Goal: Task Accomplishment & Management: Manage account settings

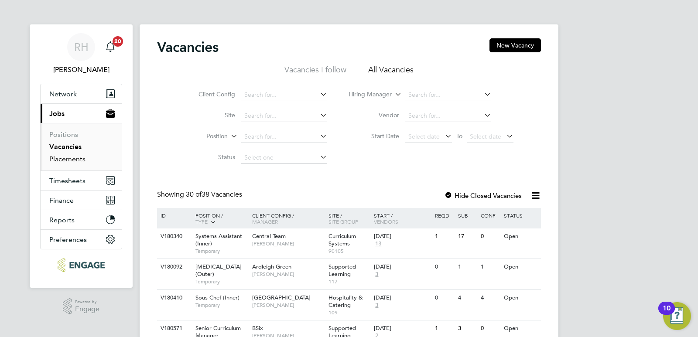
click at [72, 157] on link "Placements" at bounding box center [67, 159] width 36 height 8
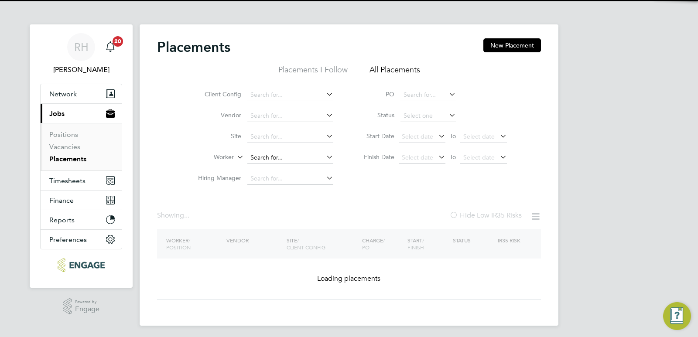
click at [260, 159] on input at bounding box center [290, 158] width 86 height 12
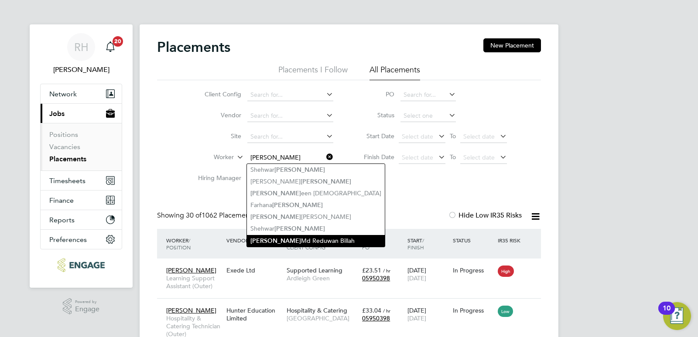
click at [262, 241] on b "Shah" at bounding box center [275, 240] width 51 height 7
type input "[PERSON_NAME] Md Reduwan Billah"
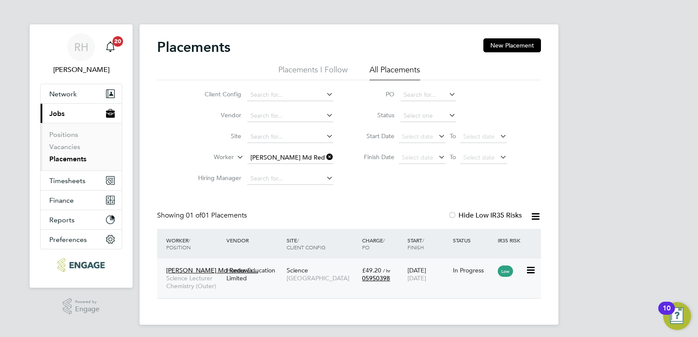
click at [187, 280] on span "Science Lecturer Chemistry (Outer)" at bounding box center [194, 282] width 56 height 16
click at [325, 158] on icon at bounding box center [325, 157] width 0 height 12
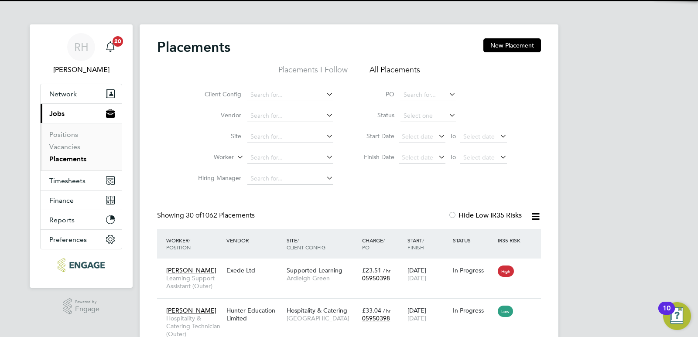
scroll to position [25, 76]
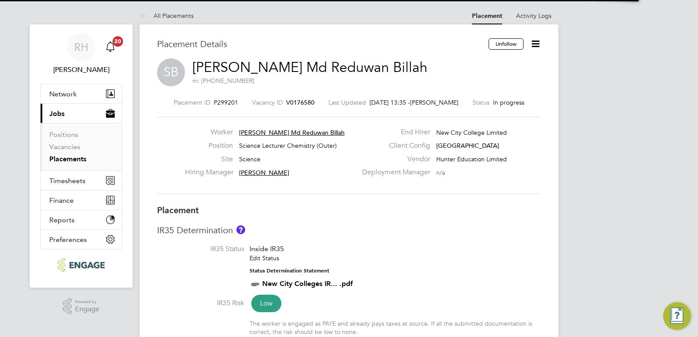
click at [536, 45] on icon at bounding box center [535, 43] width 11 height 11
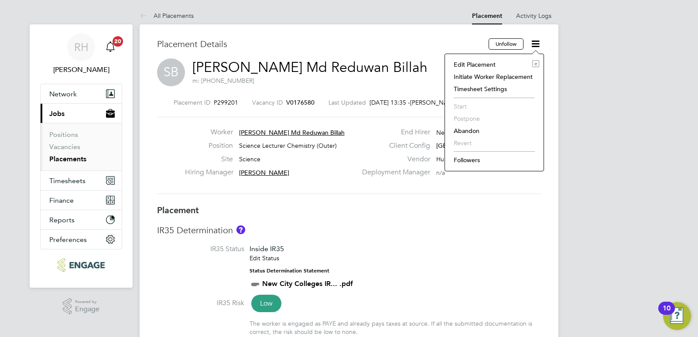
click at [482, 66] on li "Edit Placement e" at bounding box center [494, 64] width 90 height 12
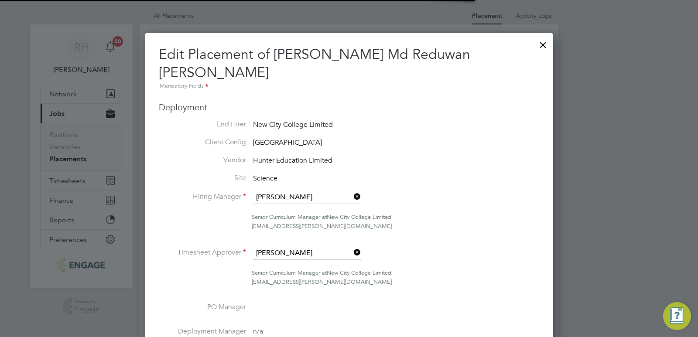
scroll to position [4, 4]
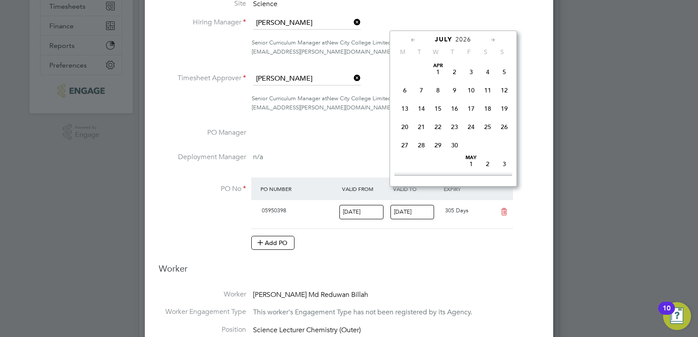
click at [398, 205] on input "31 Jul 2026" at bounding box center [412, 212] width 44 height 14
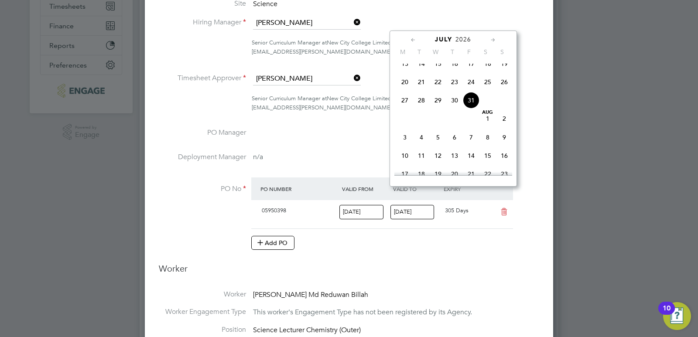
click at [466, 234] on li "PO No PO Number Valid From Valid To Expiry 05950398 01 Aug 2025 31 Jul 2026 305…" at bounding box center [349, 219] width 380 height 82
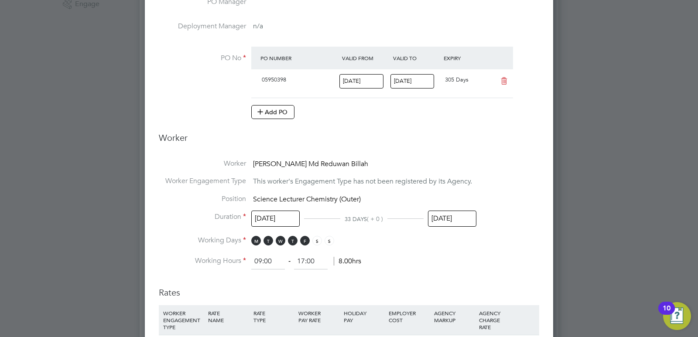
click at [433, 211] on input "29 Sep 2025" at bounding box center [452, 219] width 48 height 16
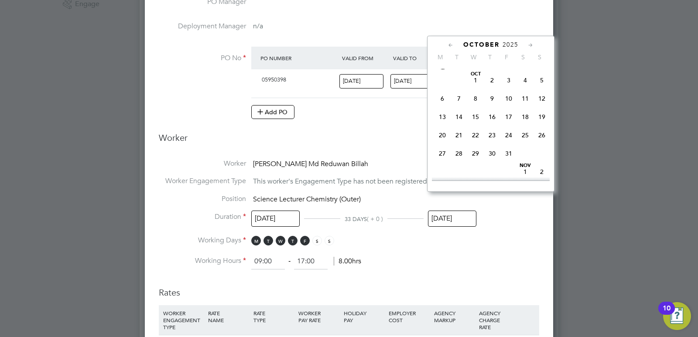
click at [508, 144] on span "24" at bounding box center [508, 135] width 17 height 17
type input "24 Oct 2025"
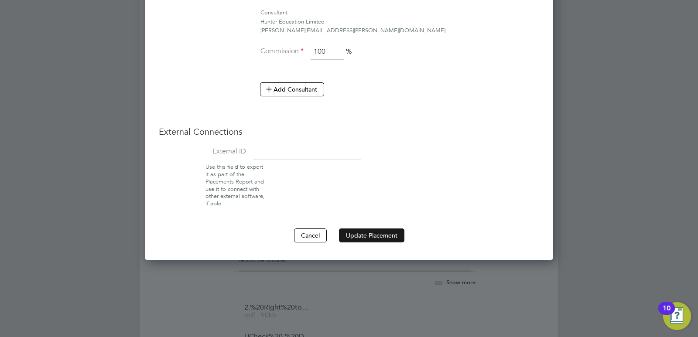
click at [377, 229] on button "Update Placement" at bounding box center [371, 236] width 65 height 14
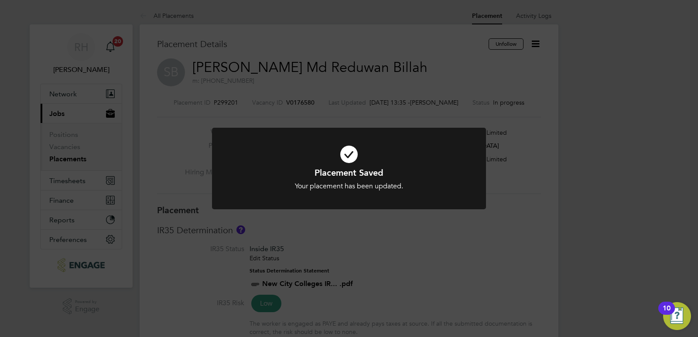
click at [572, 158] on div "Placement Saved Your placement has been updated. Cancel Okay" at bounding box center [349, 168] width 698 height 337
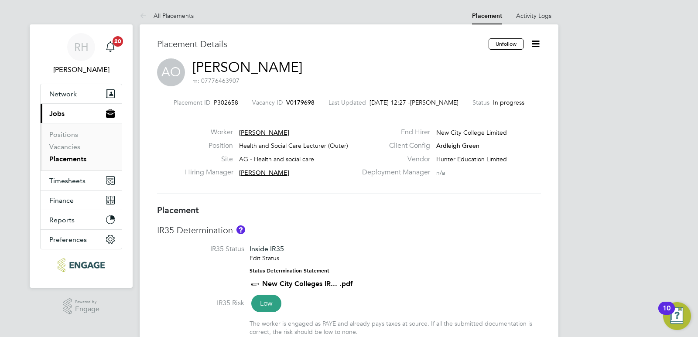
click at [536, 41] on icon at bounding box center [535, 43] width 11 height 11
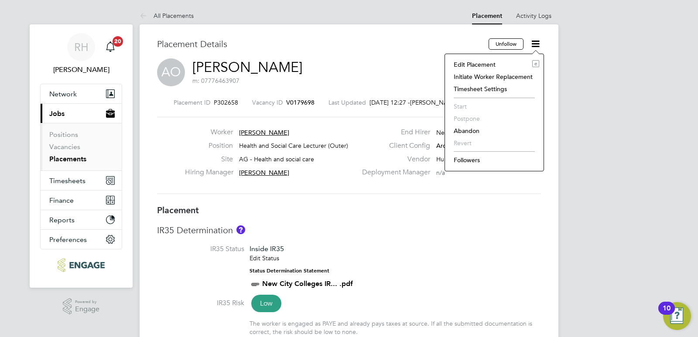
click at [474, 64] on li "Edit Placement e" at bounding box center [494, 64] width 90 height 12
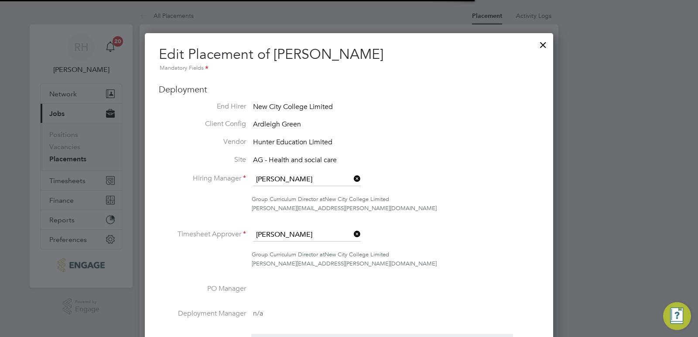
scroll to position [4, 4]
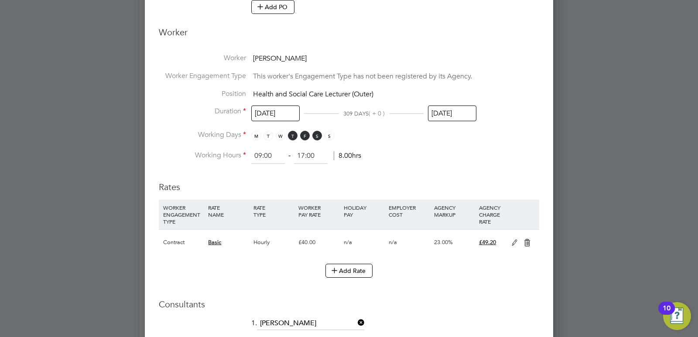
click at [434, 113] on input "03 Jul 2026" at bounding box center [452, 114] width 48 height 16
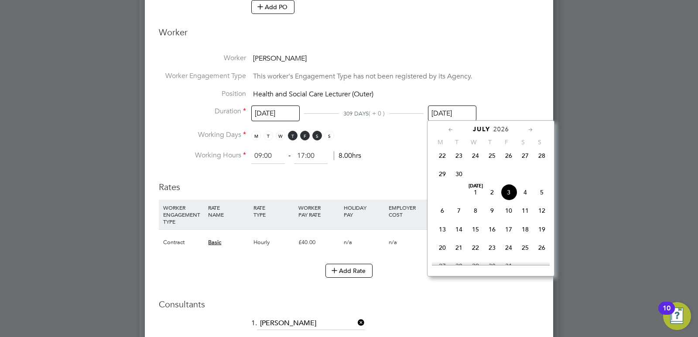
click at [449, 129] on icon at bounding box center [451, 130] width 8 height 10
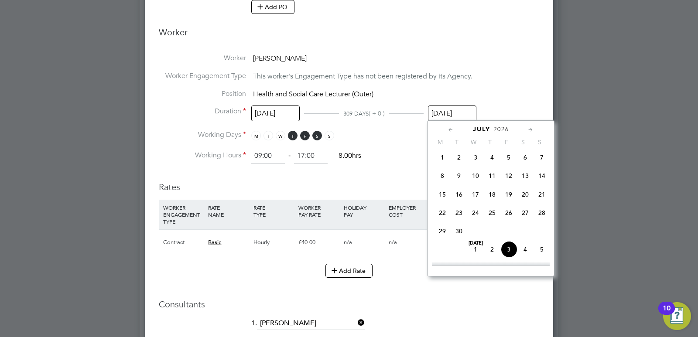
click at [449, 129] on icon at bounding box center [451, 130] width 8 height 10
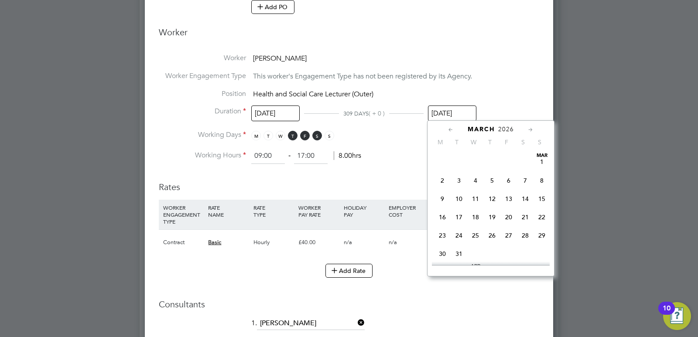
click at [449, 129] on icon at bounding box center [451, 130] width 8 height 10
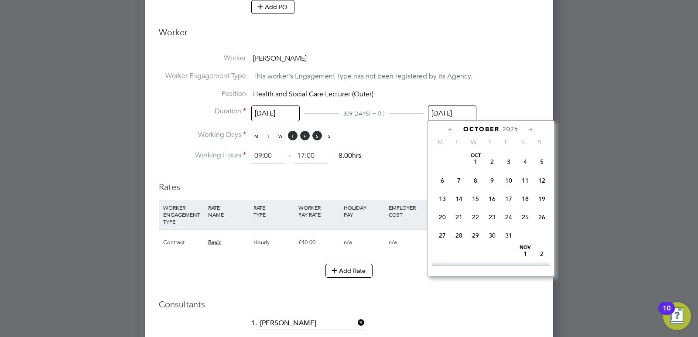
click at [449, 129] on icon at bounding box center [451, 130] width 8 height 10
click at [543, 198] on span "21" at bounding box center [542, 199] width 17 height 17
type input "21 Sep 2025"
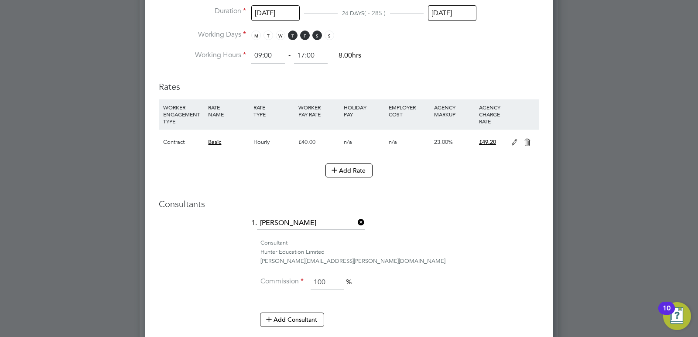
scroll to position [646, 0]
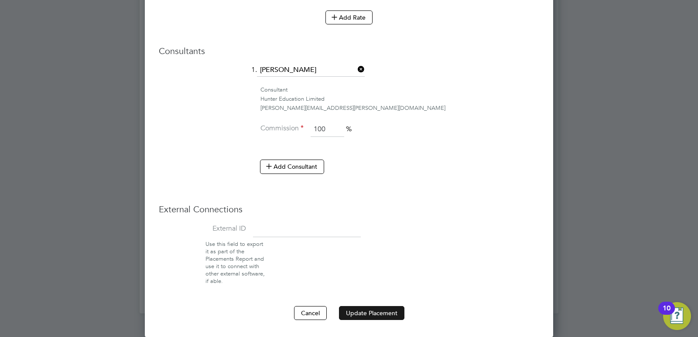
click at [358, 312] on button "Update Placement" at bounding box center [371, 313] width 65 height 14
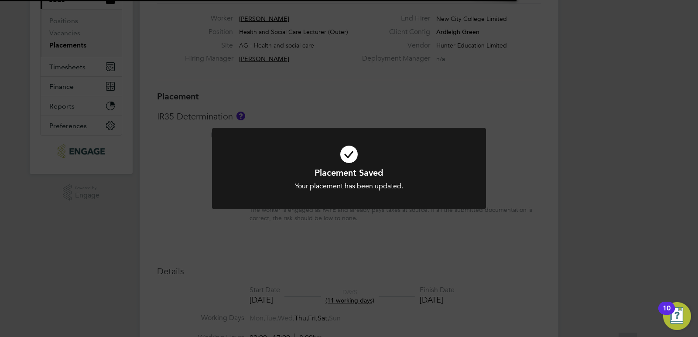
scroll to position [8, 137]
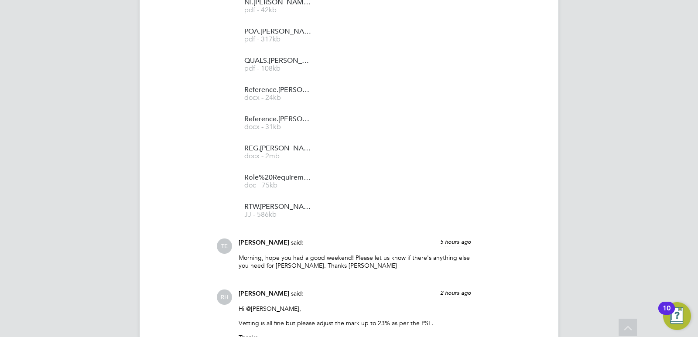
scroll to position [2885, 0]
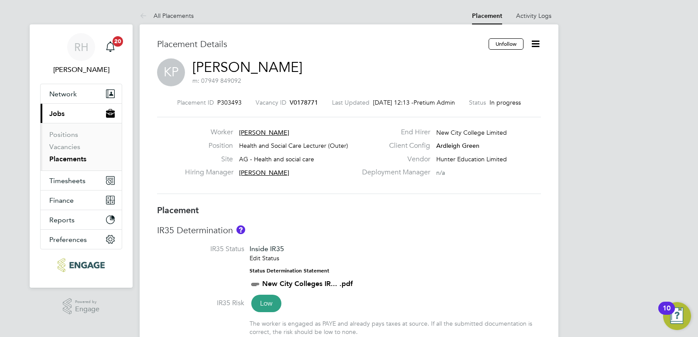
click at [534, 41] on icon at bounding box center [535, 43] width 11 height 11
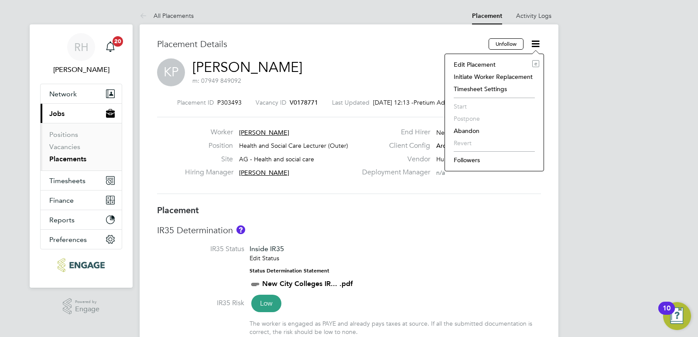
click at [469, 65] on li "Edit Placement e" at bounding box center [494, 64] width 90 height 12
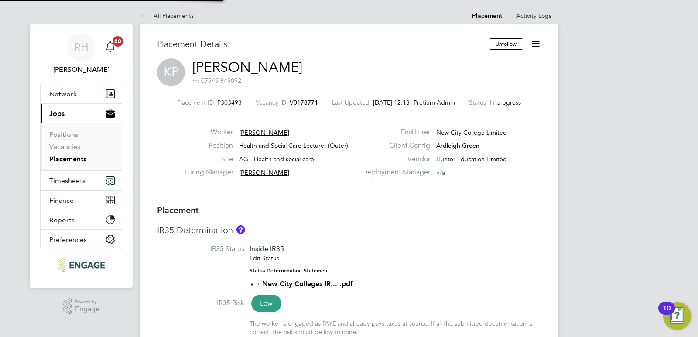
type input "[PERSON_NAME]"
type input "[DATE]"
type input "09:00"
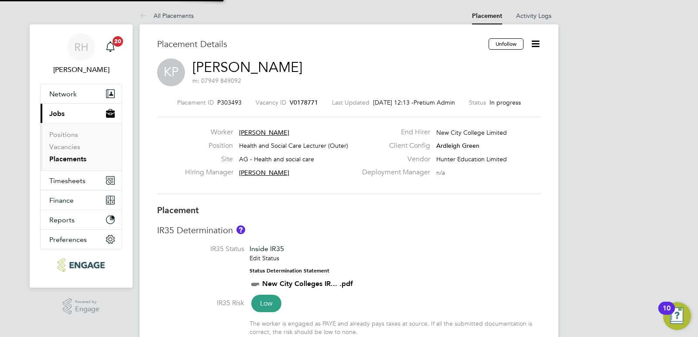
type input "17:00"
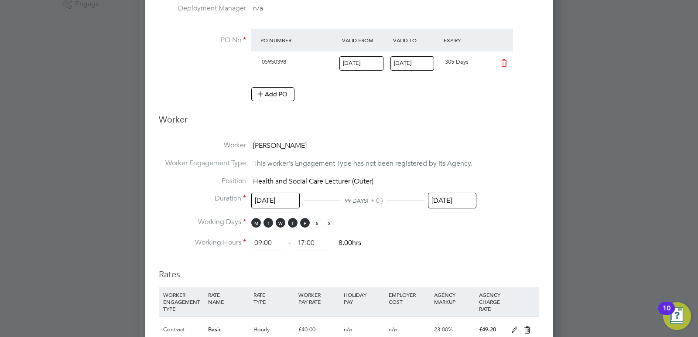
click at [439, 203] on input "[DATE]" at bounding box center [452, 201] width 48 height 16
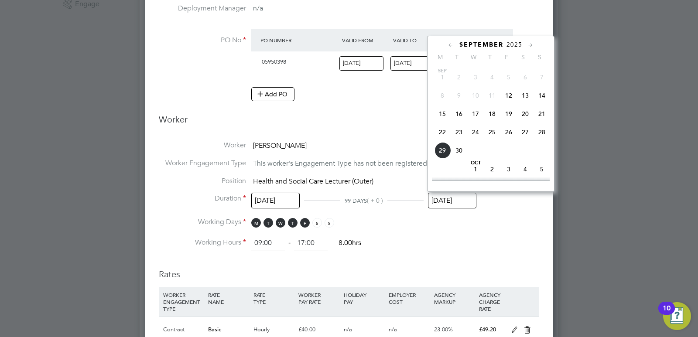
click at [541, 131] on span "28" at bounding box center [542, 132] width 17 height 17
type input "[DATE]"
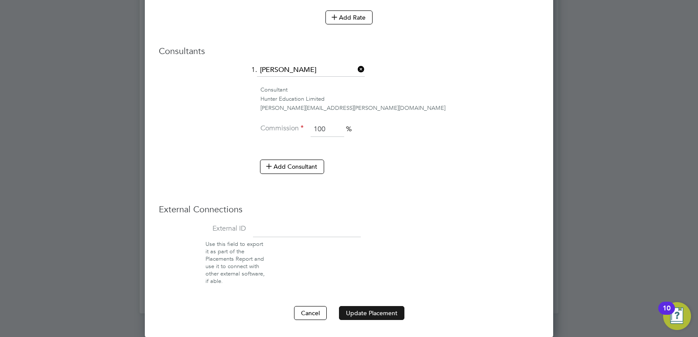
click at [361, 310] on button "Update Placement" at bounding box center [371, 313] width 65 height 14
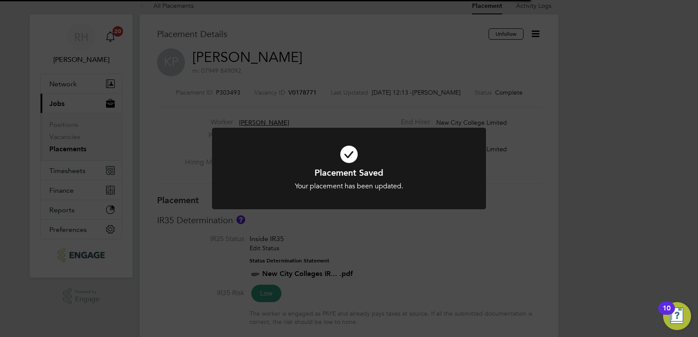
click at [388, 257] on div "Placement Saved Your placement has been updated. Cancel Okay" at bounding box center [349, 168] width 698 height 337
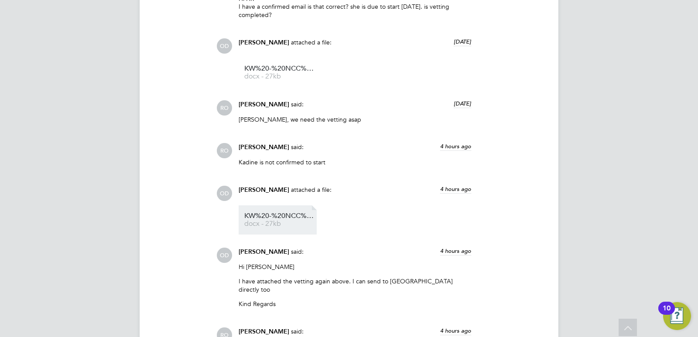
click at [287, 213] on span "KW%20-%20NCC%20Vetting%20Form" at bounding box center [279, 216] width 70 height 7
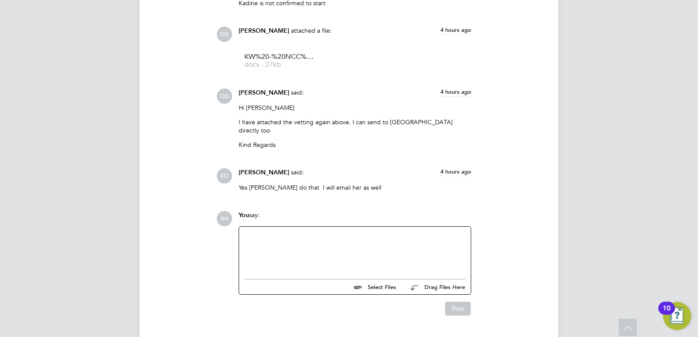
click at [299, 234] on div at bounding box center [354, 251] width 221 height 38
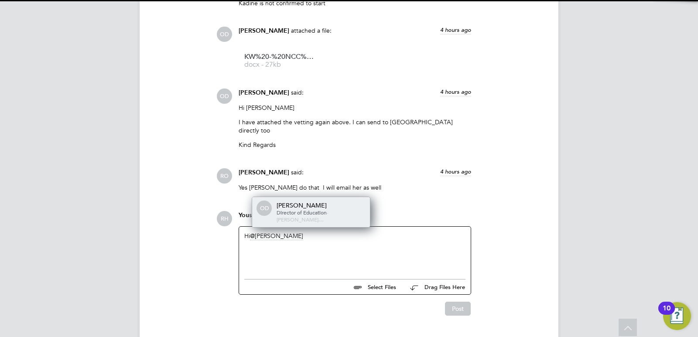
click at [302, 197] on div "OD [PERSON_NAME] Director of Education - [PERSON_NAME]…" at bounding box center [311, 212] width 118 height 30
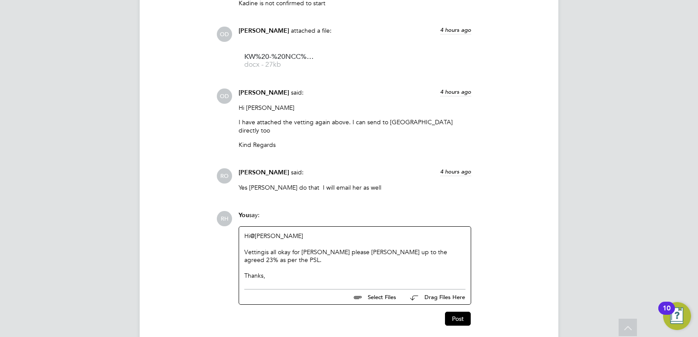
click at [264, 248] on div "Vettingis all okay for [PERSON_NAME] please [PERSON_NAME] up to the agreed 23% …" at bounding box center [354, 256] width 221 height 16
click at [456, 312] on button "Post" at bounding box center [458, 319] width 26 height 14
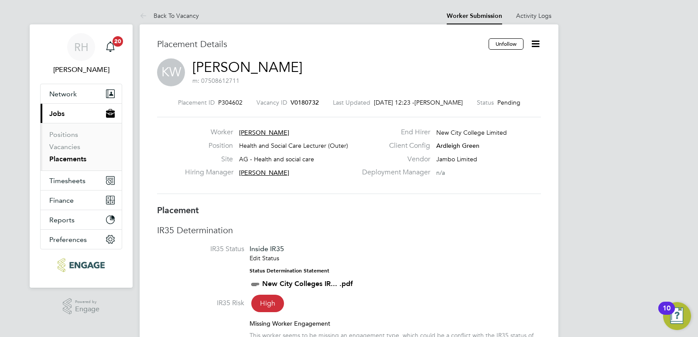
click at [308, 102] on span "V0180732" at bounding box center [305, 103] width 28 height 8
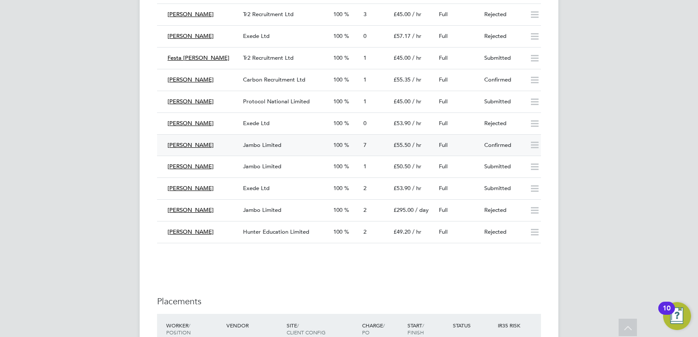
click at [308, 148] on div "Jambo Limited" at bounding box center [285, 145] width 90 height 14
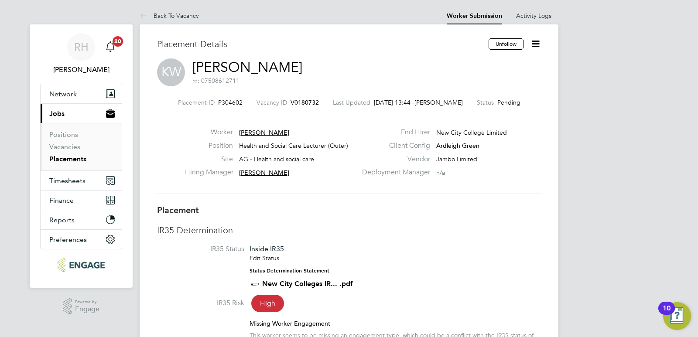
click at [536, 43] on icon at bounding box center [535, 43] width 11 height 11
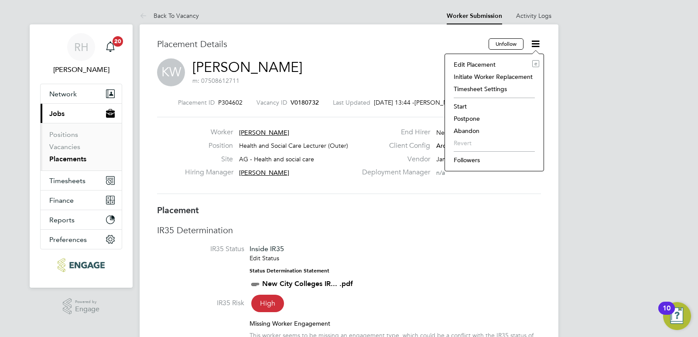
click at [356, 60] on div "KW [PERSON_NAME] m: 07508612711" at bounding box center [349, 73] width 384 height 30
